Goal: Task Accomplishment & Management: Manage account settings

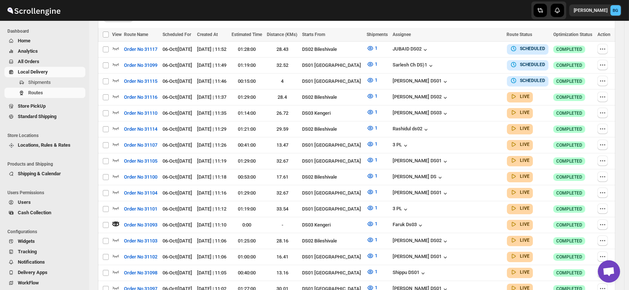
scroll to position [219, 0]
click at [27, 201] on span "Users" at bounding box center [24, 202] width 13 height 6
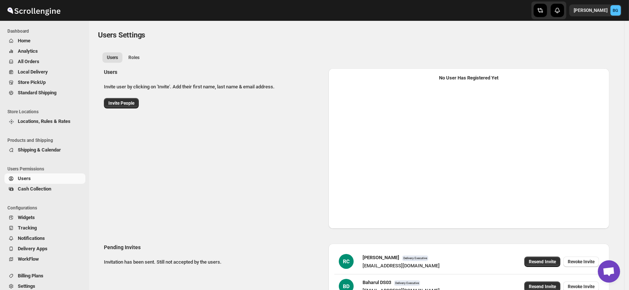
select select "637b767fbaab0276b10c91d5"
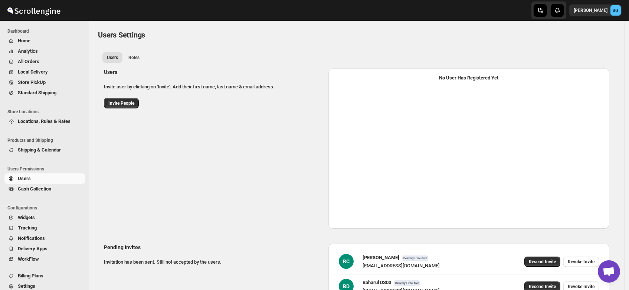
select select "637b767fbaab0276b10c91d5"
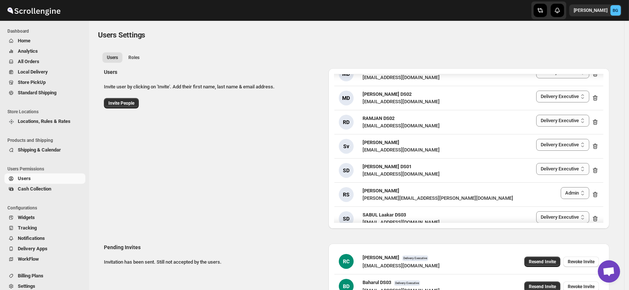
scroll to position [760, 0]
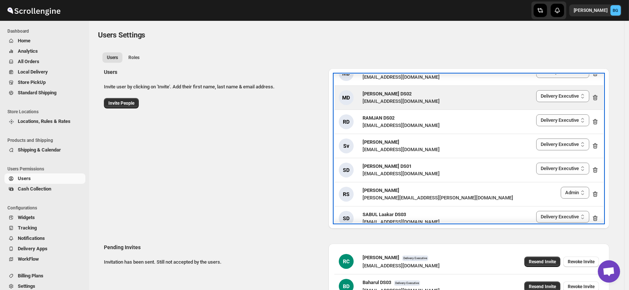
click at [383, 95] on span "[PERSON_NAME] DS02" at bounding box center [387, 94] width 49 height 6
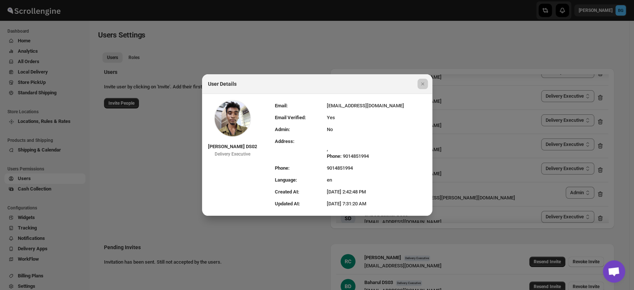
click at [298, 42] on div at bounding box center [317, 145] width 634 height 290
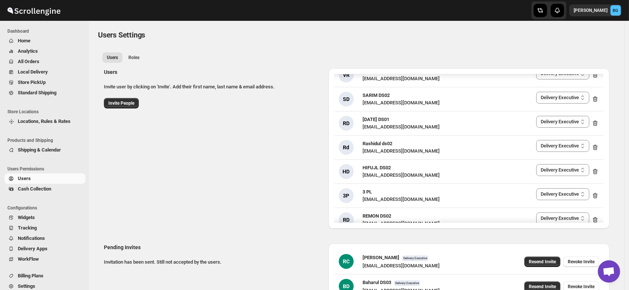
scroll to position [0, 0]
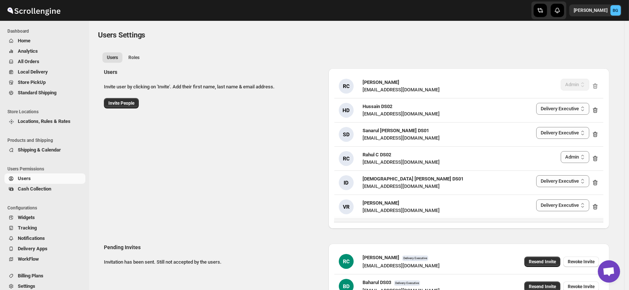
click at [220, 201] on div "Users Invite user by clicking on 'Invite'. Add their first name, last name & em…" at bounding box center [353, 145] width 511 height 166
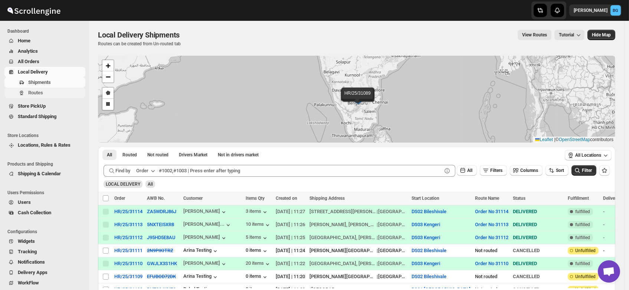
click at [40, 90] on span "Routes" at bounding box center [35, 93] width 15 height 6
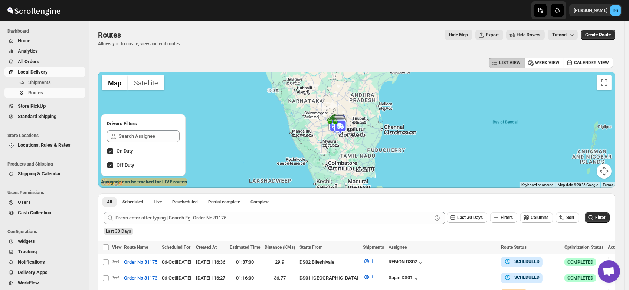
drag, startPoint x: 395, startPoint y: 153, endPoint x: 361, endPoint y: 114, distance: 51.6
click at [361, 114] on div at bounding box center [356, 130] width 517 height 116
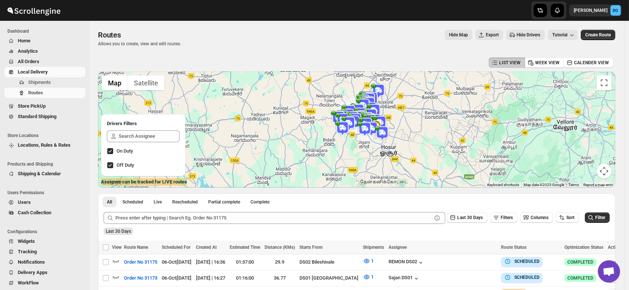
drag, startPoint x: 319, startPoint y: 136, endPoint x: 386, endPoint y: 144, distance: 67.7
click at [386, 144] on div at bounding box center [356, 130] width 517 height 116
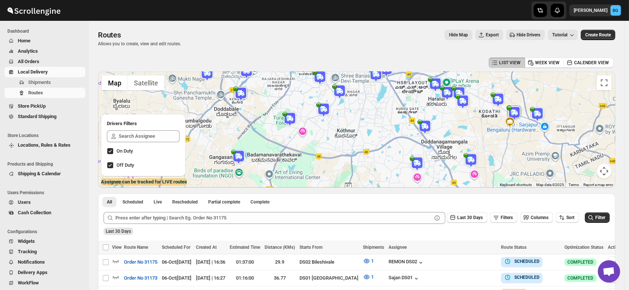
drag, startPoint x: 332, startPoint y: 112, endPoint x: 417, endPoint y: 133, distance: 87.5
click at [417, 133] on div at bounding box center [356, 130] width 517 height 116
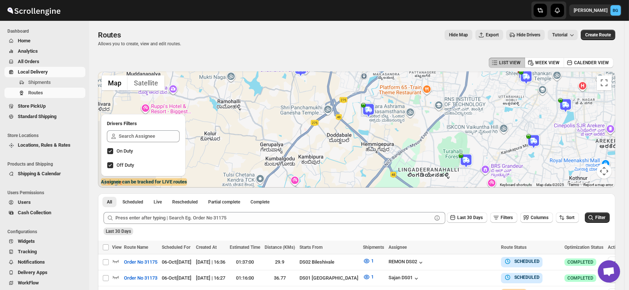
drag, startPoint x: 356, startPoint y: 110, endPoint x: 434, endPoint y: 115, distance: 78.1
click at [434, 115] on div at bounding box center [356, 130] width 517 height 116
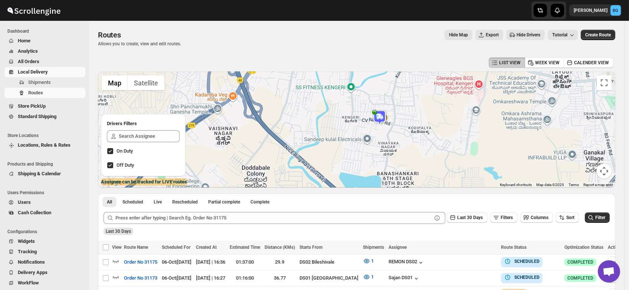
drag, startPoint x: 370, startPoint y: 112, endPoint x: 381, endPoint y: 131, distance: 22.0
click at [381, 131] on div at bounding box center [356, 130] width 517 height 116
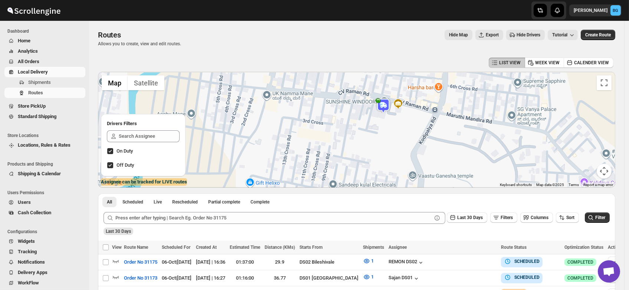
drag, startPoint x: 400, startPoint y: 115, endPoint x: 393, endPoint y: 141, distance: 27.8
click at [393, 141] on div at bounding box center [356, 130] width 517 height 116
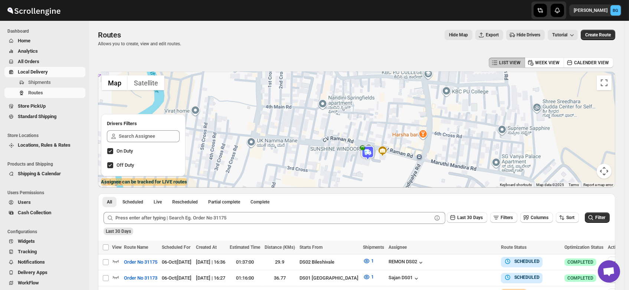
drag, startPoint x: 412, startPoint y: 133, endPoint x: 403, endPoint y: 167, distance: 36.1
click at [403, 167] on div at bounding box center [356, 130] width 517 height 116
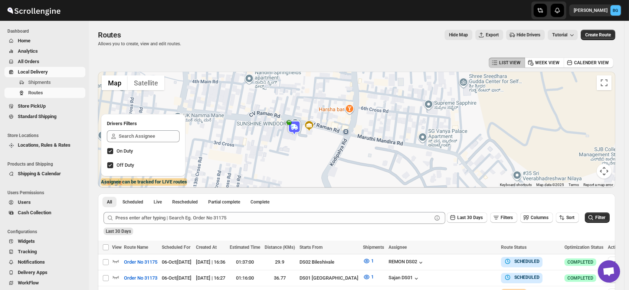
drag, startPoint x: 401, startPoint y: 167, endPoint x: 328, endPoint y: 138, distance: 78.8
click at [328, 138] on div at bounding box center [356, 130] width 517 height 116
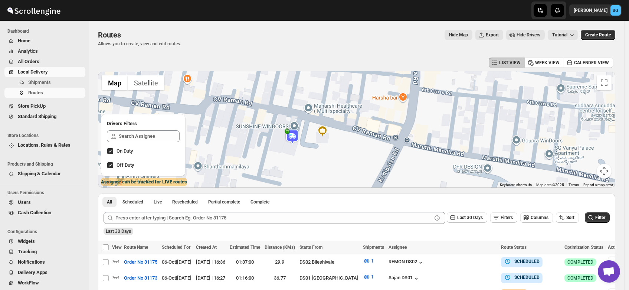
drag, startPoint x: 313, startPoint y: 125, endPoint x: 347, endPoint y: 142, distance: 37.5
click at [347, 142] on div at bounding box center [356, 130] width 517 height 116
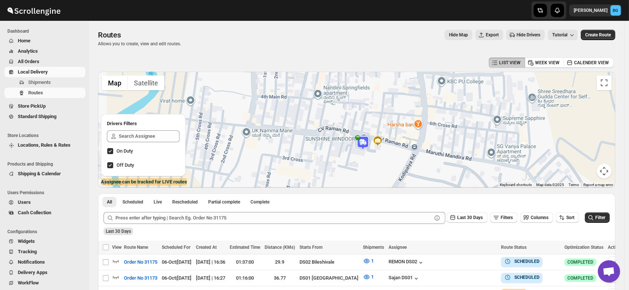
drag, startPoint x: 279, startPoint y: 111, endPoint x: 348, endPoint y: 121, distance: 69.9
click at [348, 121] on div at bounding box center [356, 130] width 517 height 116
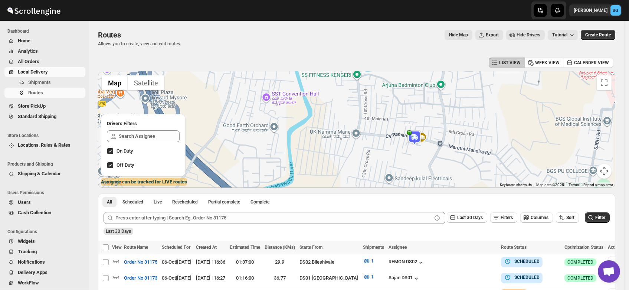
drag, startPoint x: 337, startPoint y: 118, endPoint x: 399, endPoint y: 127, distance: 63.0
click at [399, 127] on div at bounding box center [356, 130] width 517 height 116
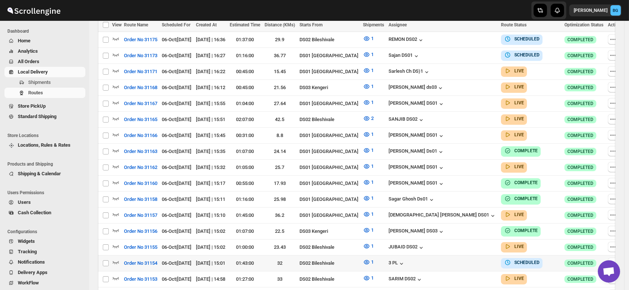
scroll to position [246, 0]
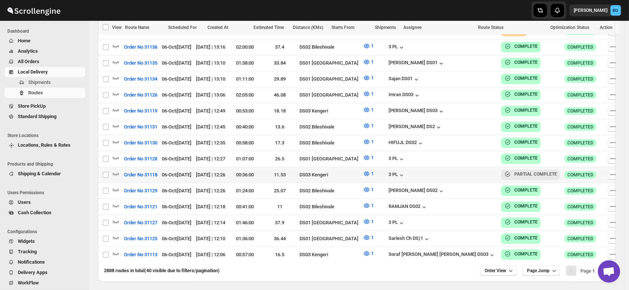
scroll to position [641, 0]
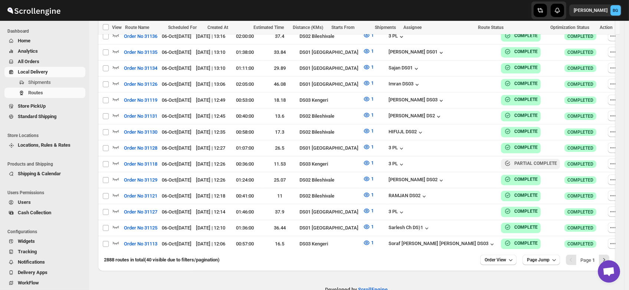
click at [608, 252] on div at bounding box center [356, 252] width 517 height 0
click at [608, 256] on icon "Next" at bounding box center [604, 259] width 7 height 7
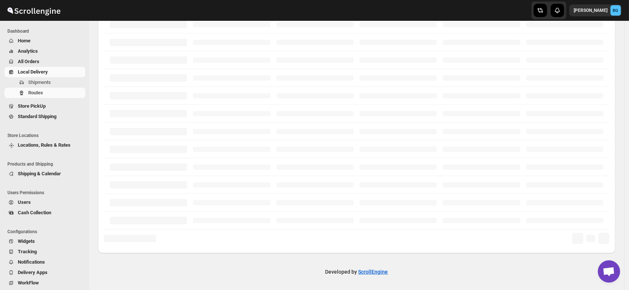
scroll to position [175, 0]
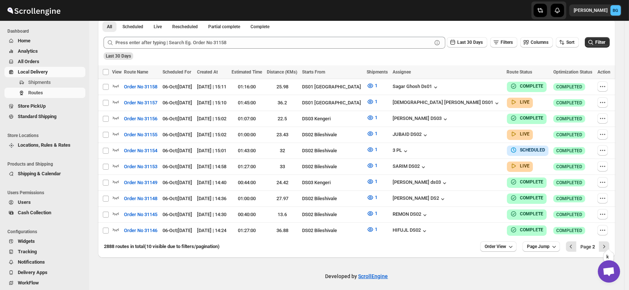
click at [608, 244] on icon "Next" at bounding box center [604, 246] width 7 height 7
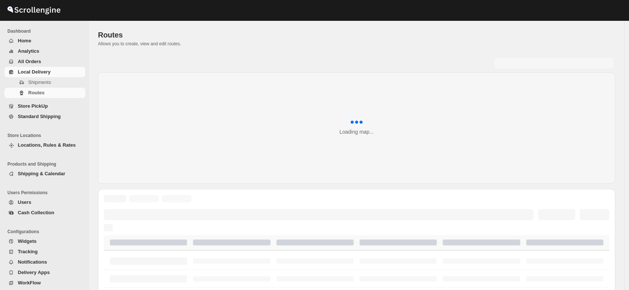
scroll to position [175, 0]
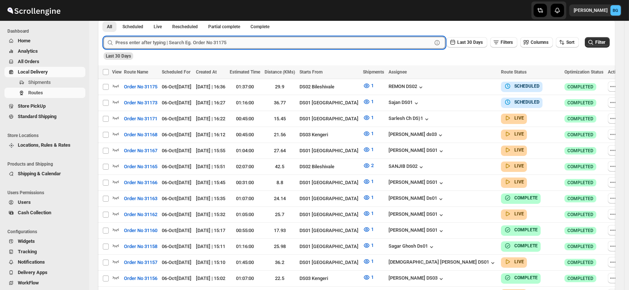
click at [141, 44] on input "text" at bounding box center [273, 43] width 317 height 12
type input "m"
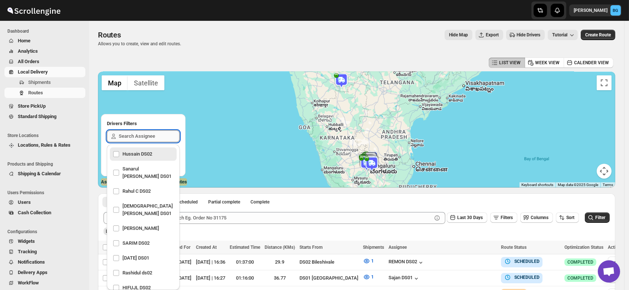
click at [130, 137] on input "text" at bounding box center [149, 136] width 61 height 12
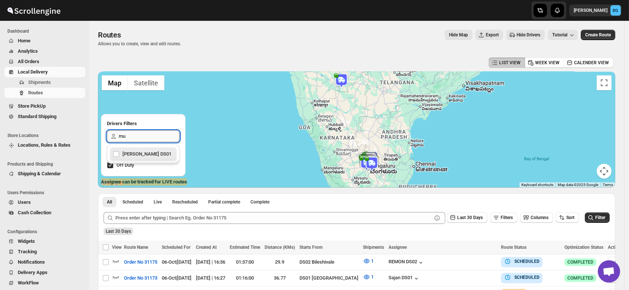
type input "m"
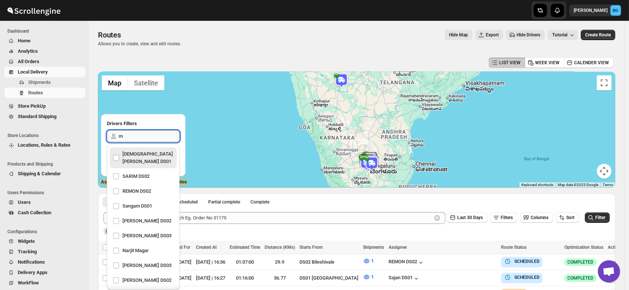
type input "mo"
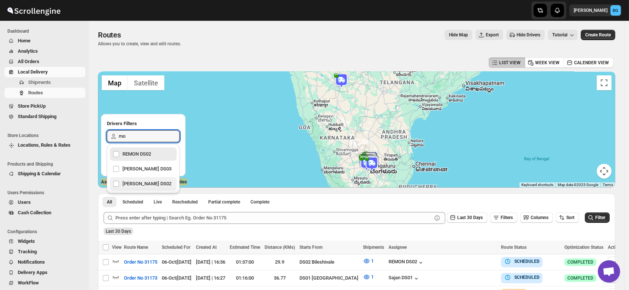
click at [130, 180] on div "[PERSON_NAME] DS02" at bounding box center [143, 184] width 61 height 10
checkbox input "true"
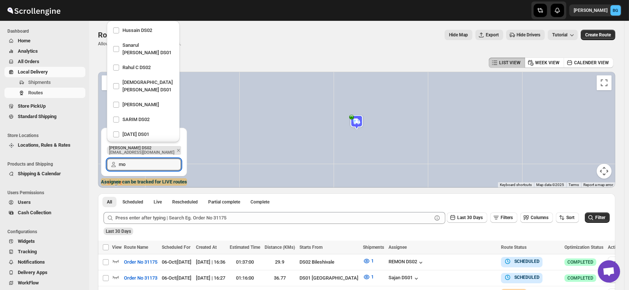
scroll to position [722, 0]
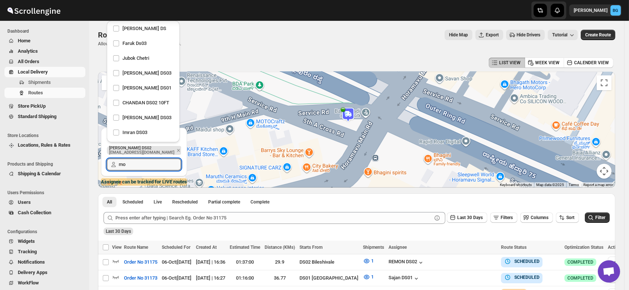
type input "mo"
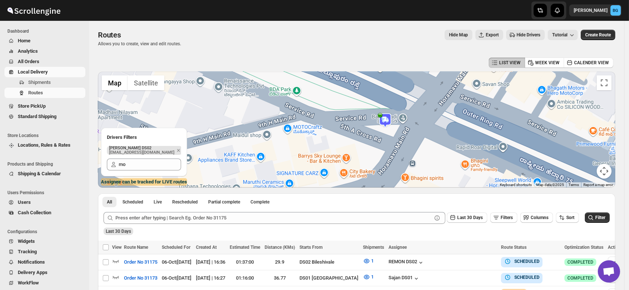
drag, startPoint x: 353, startPoint y: 127, endPoint x: 395, endPoint y: 133, distance: 42.4
click at [395, 133] on div at bounding box center [356, 130] width 517 height 116
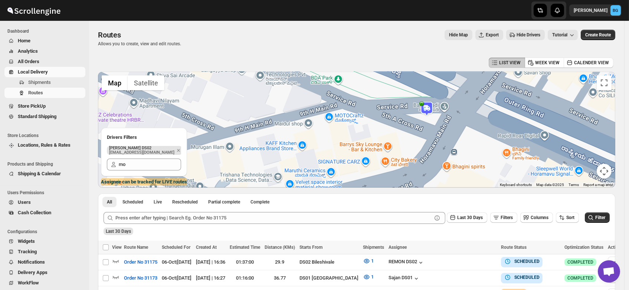
drag, startPoint x: 386, startPoint y: 135, endPoint x: 434, endPoint y: 122, distance: 49.2
click at [434, 122] on div at bounding box center [356, 130] width 517 height 116
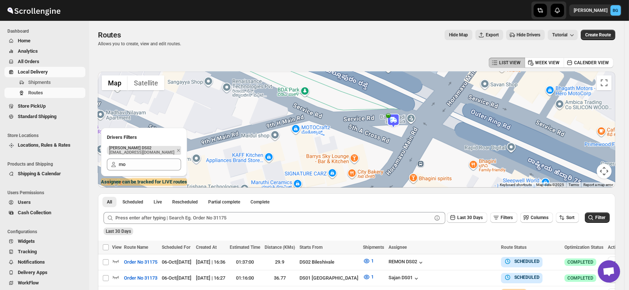
drag, startPoint x: 456, startPoint y: 123, endPoint x: 420, endPoint y: 136, distance: 38.3
click at [420, 136] on div at bounding box center [356, 130] width 517 height 116
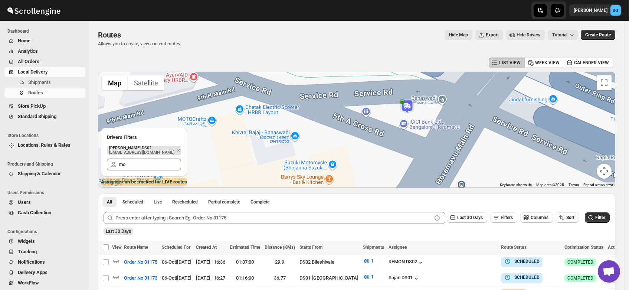
drag, startPoint x: 398, startPoint y: 121, endPoint x: 426, endPoint y: 115, distance: 28.8
click at [426, 115] on div at bounding box center [356, 130] width 517 height 116
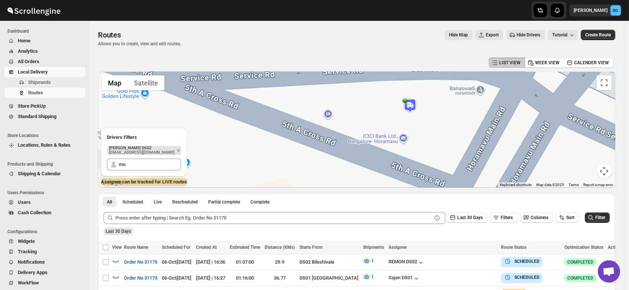
click at [413, 105] on img at bounding box center [410, 105] width 15 height 15
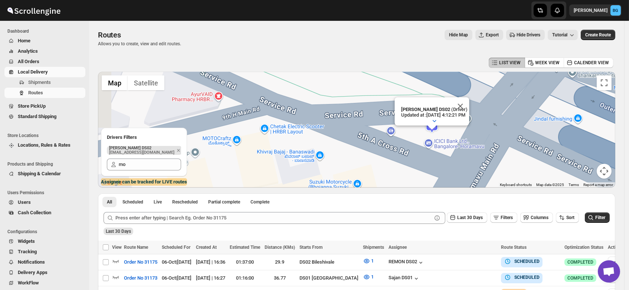
drag, startPoint x: 417, startPoint y: 147, endPoint x: 438, endPoint y: 139, distance: 22.1
click at [438, 139] on div "[PERSON_NAME] DS02 (Driver) Updated at : [DATE] 4:12:21 PM Duty mode Enabled Ba…" at bounding box center [356, 130] width 517 height 116
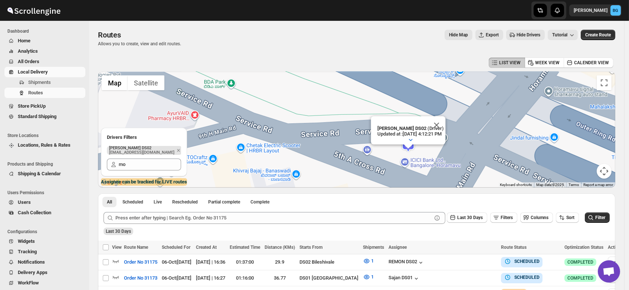
drag, startPoint x: 435, startPoint y: 135, endPoint x: 409, endPoint y: 154, distance: 32.1
click at [409, 154] on div "[PERSON_NAME] DS02 (Driver) Updated at : [DATE] 4:12:21 PM Duty mode Enabled Ba…" at bounding box center [356, 130] width 517 height 116
